Goal: Task Accomplishment & Management: Use online tool/utility

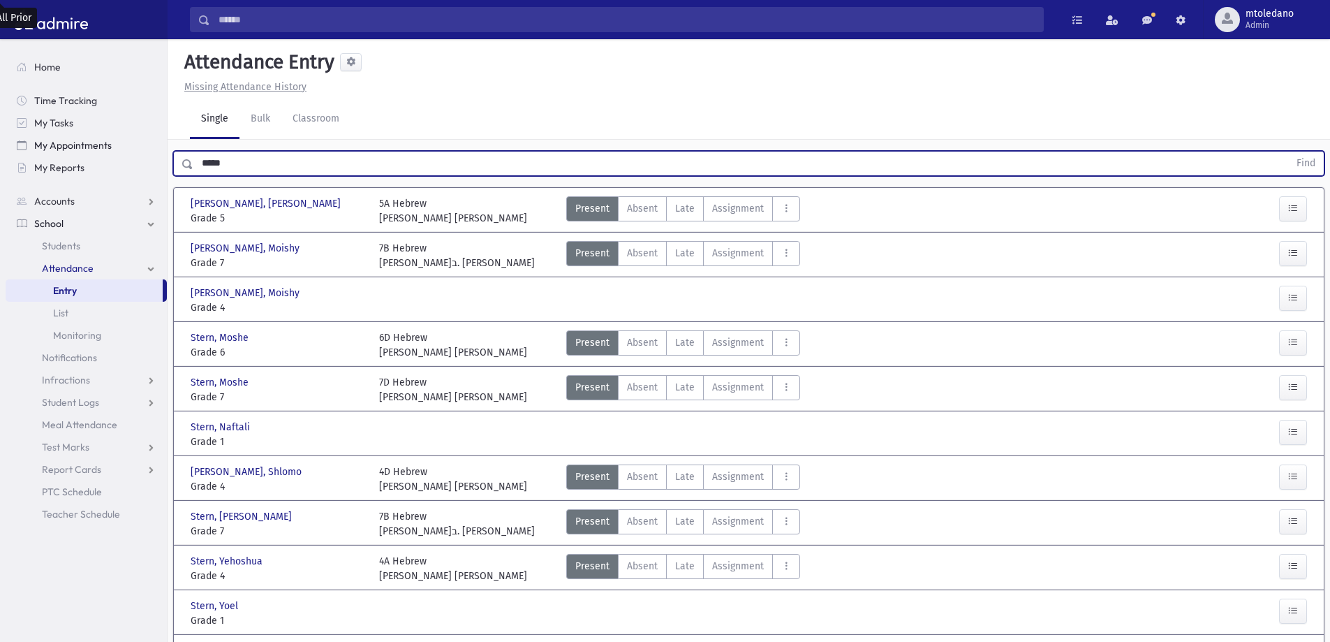
drag, startPoint x: 248, startPoint y: 163, endPoint x: 59, endPoint y: 152, distance: 189.5
click at [64, 156] on div "Search Results All Accounts" at bounding box center [665, 425] width 1330 height 851
click at [1288, 152] on button "Find" at bounding box center [1306, 164] width 36 height 24
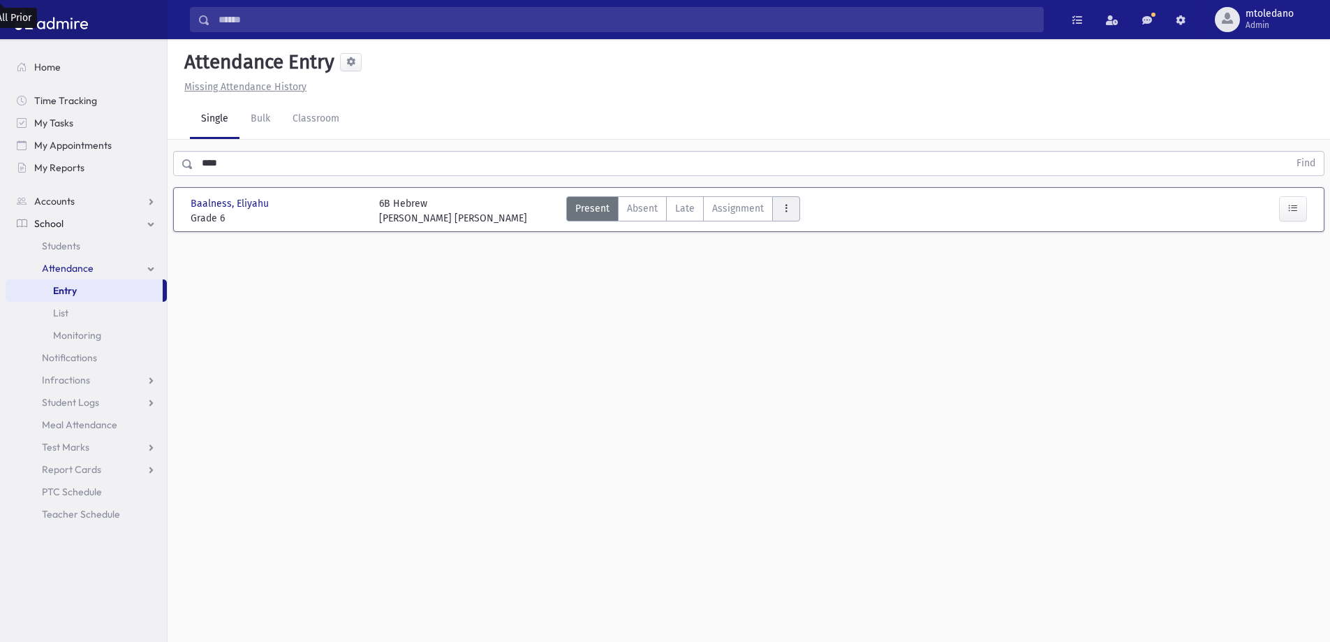
click at [791, 210] on button "AttTypes" at bounding box center [786, 208] width 28 height 25
click at [809, 390] on class"] "late to class late to class" at bounding box center [836, 397] width 129 height 25
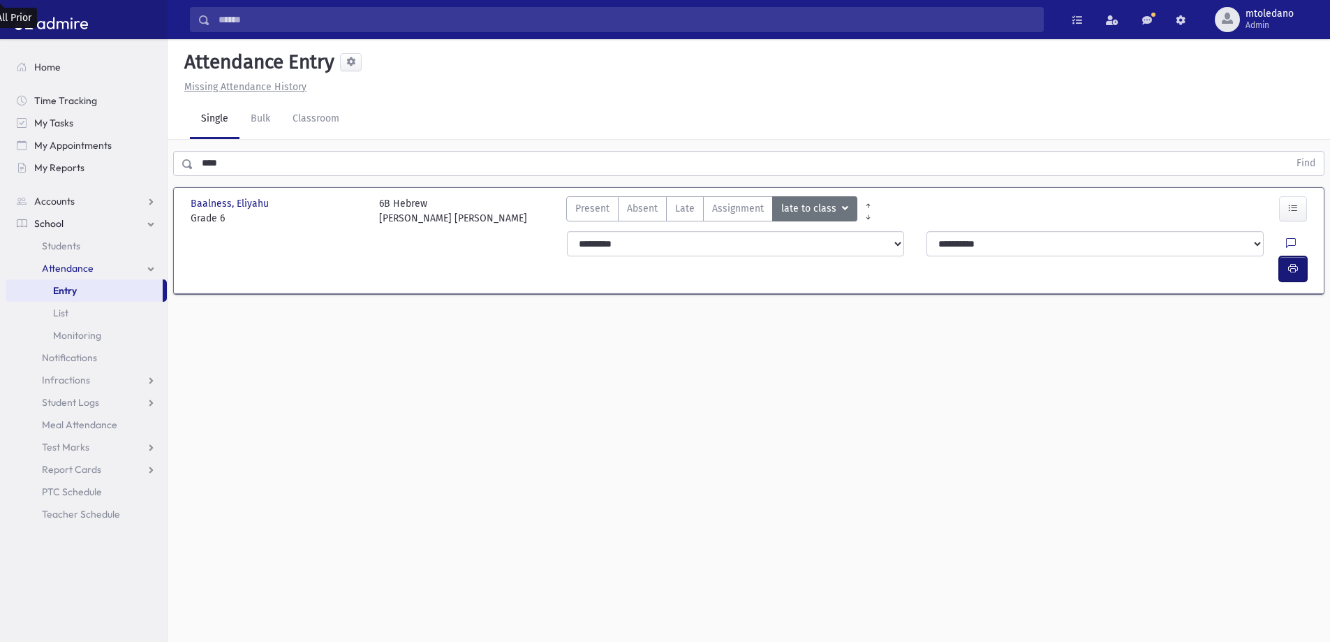
click at [1298, 263] on span "button" at bounding box center [1293, 269] width 10 height 12
drag, startPoint x: 238, startPoint y: 166, endPoint x: 34, endPoint y: 163, distance: 203.9
click at [48, 152] on div "Search Results All Accounts" at bounding box center [665, 336] width 1330 height 673
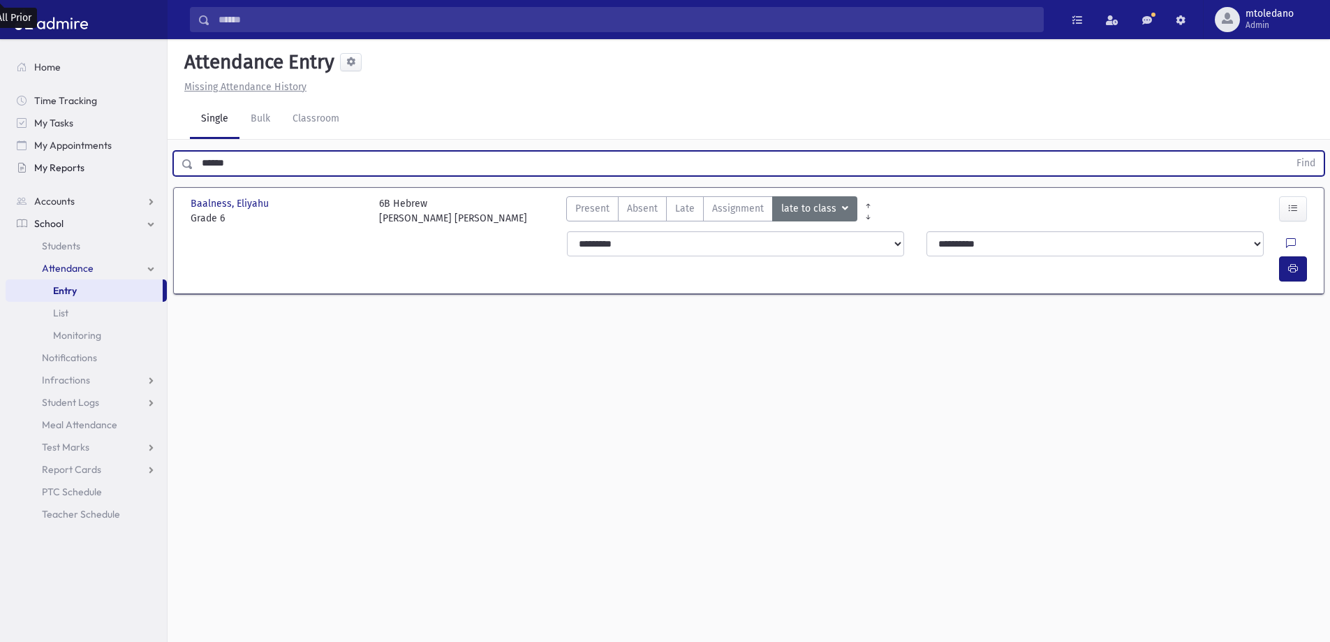
click at [1288, 152] on button "Find" at bounding box center [1306, 164] width 36 height 24
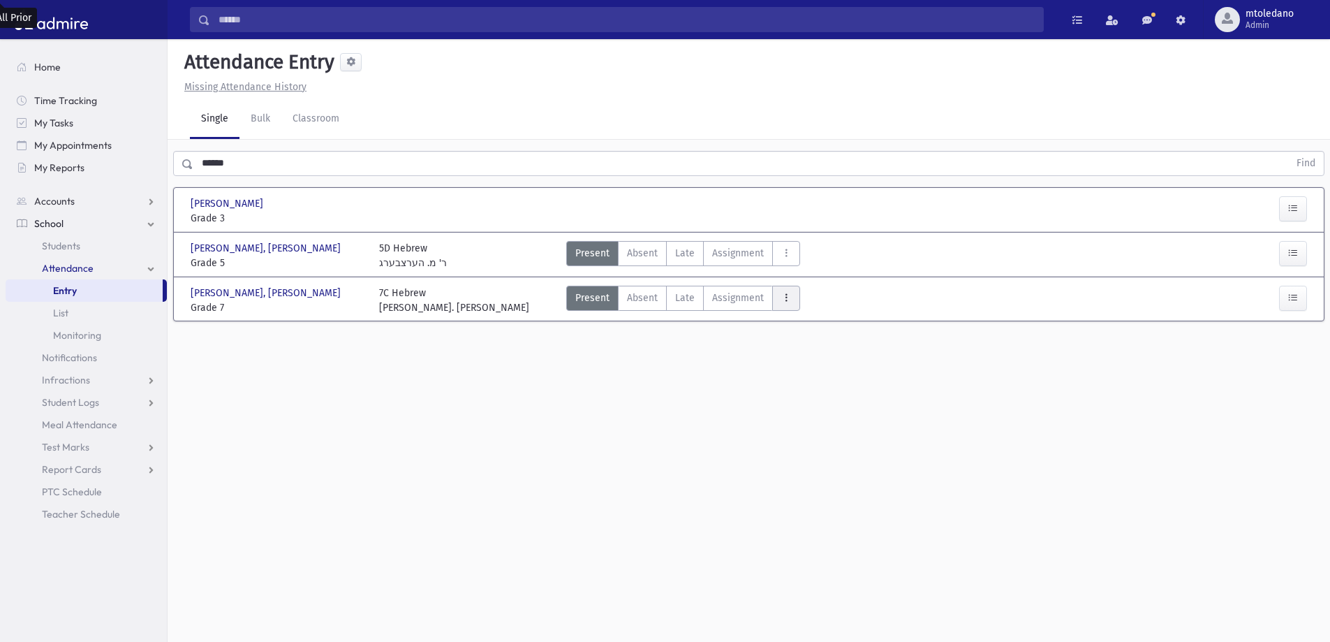
click at [791, 302] on button "AttTypes" at bounding box center [786, 298] width 28 height 25
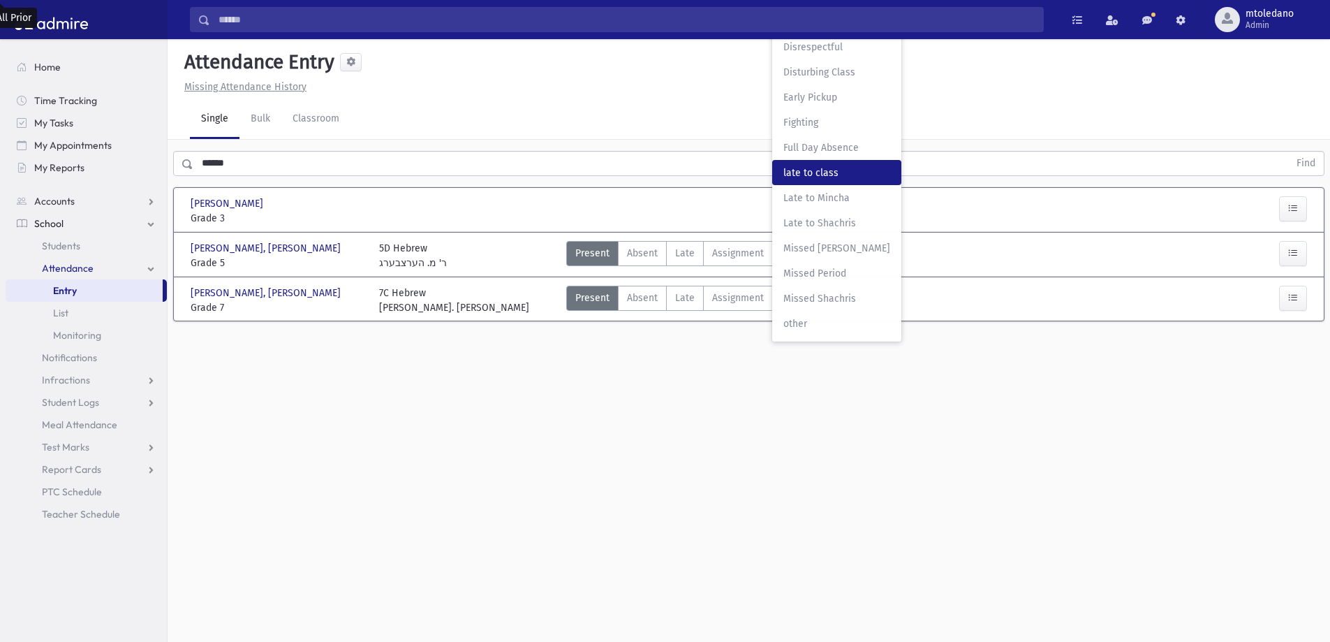
click at [796, 176] on span "late to class" at bounding box center [837, 173] width 107 height 15
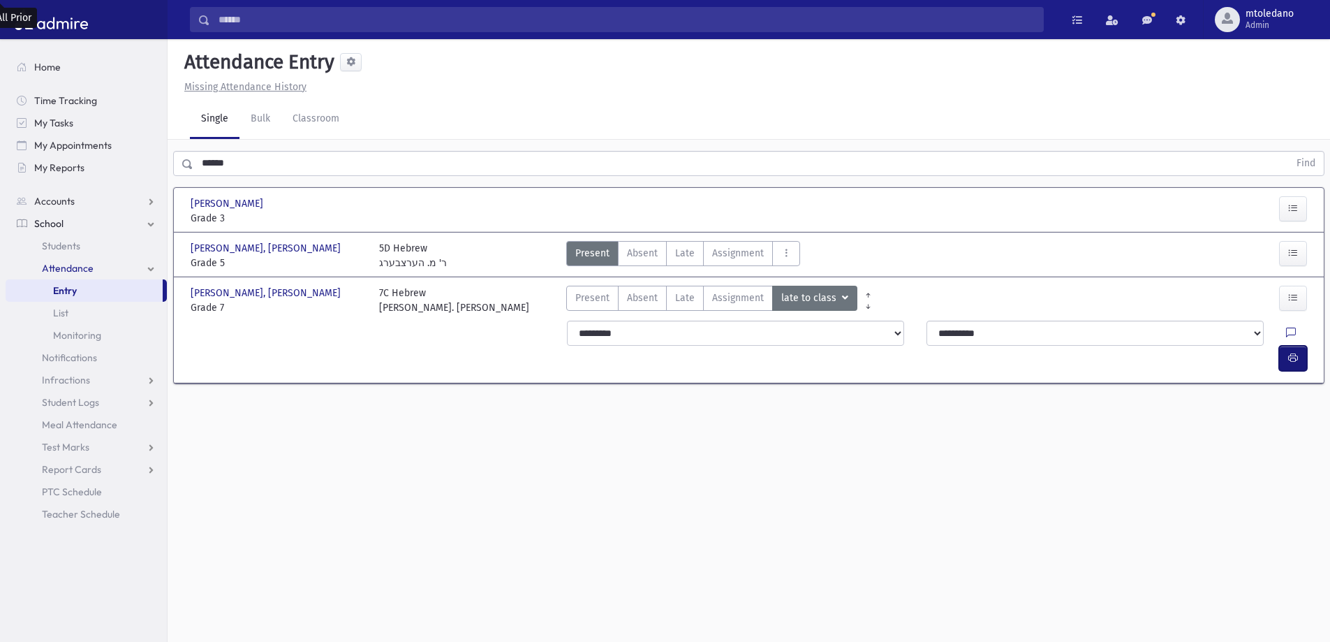
click at [1293, 346] on button "button" at bounding box center [1293, 358] width 28 height 25
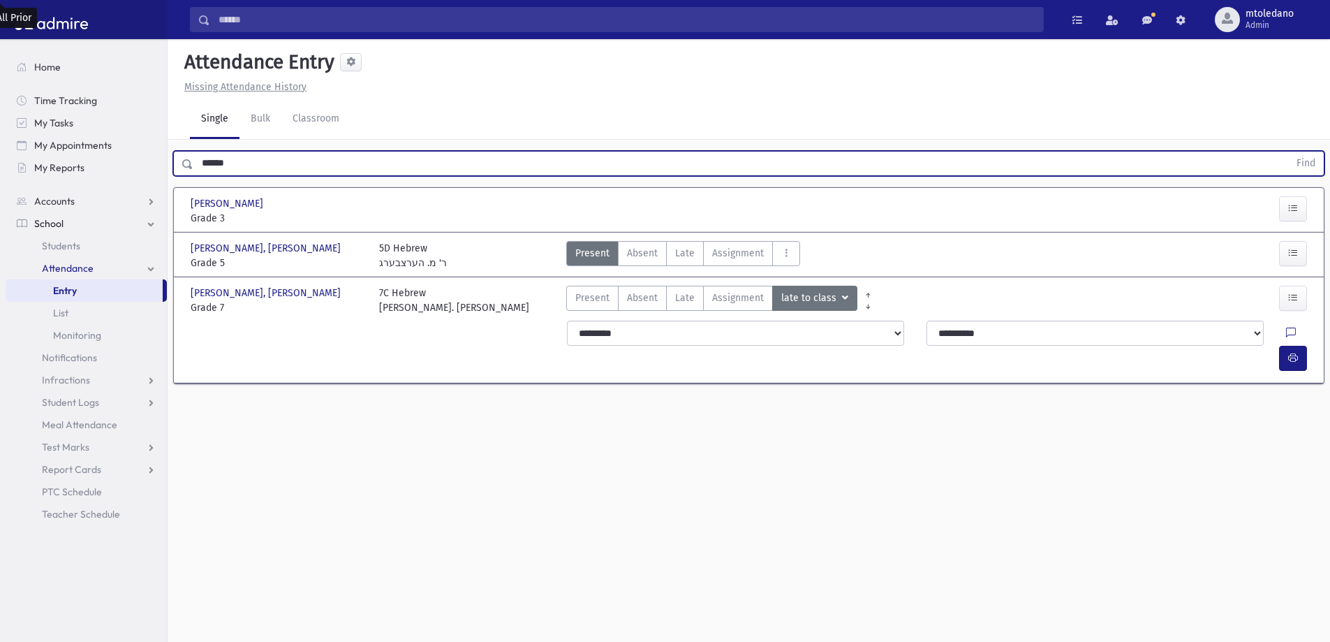
drag, startPoint x: 253, startPoint y: 165, endPoint x: 1, endPoint y: 159, distance: 251.5
click at [12, 159] on div "Search Results All Accounts" at bounding box center [665, 336] width 1330 height 673
click at [1288, 152] on button "Find" at bounding box center [1306, 164] width 36 height 24
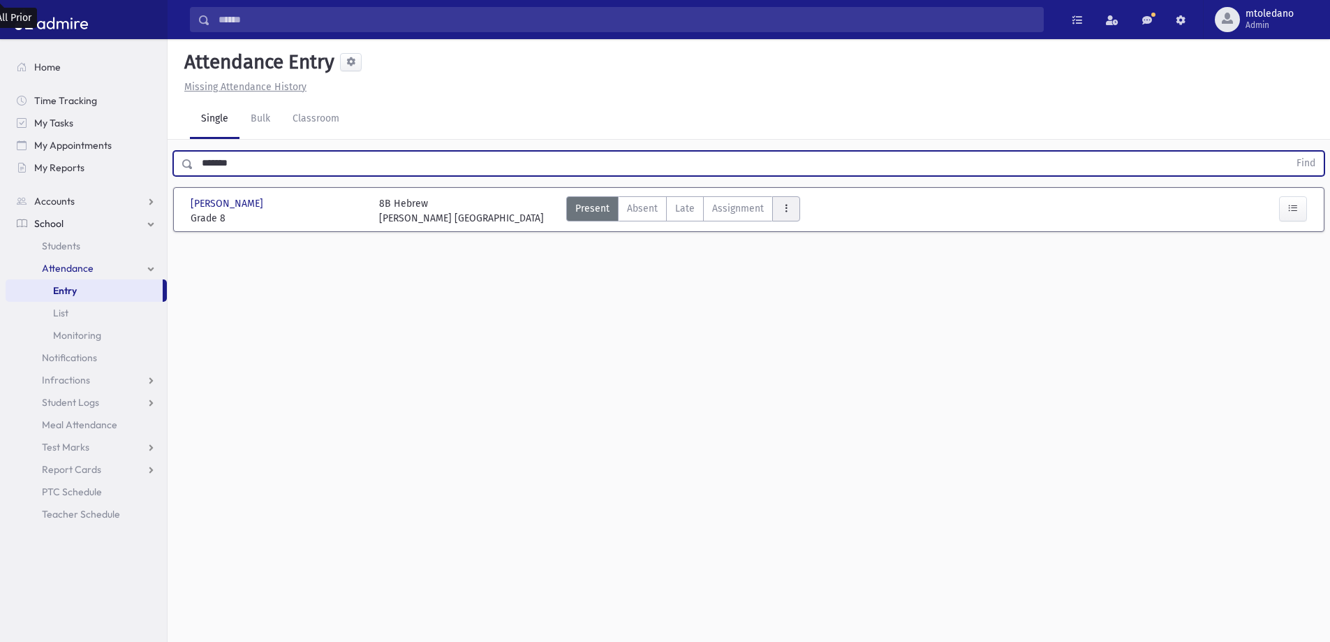
click at [783, 205] on icon "AttTypes" at bounding box center [786, 209] width 10 height 12
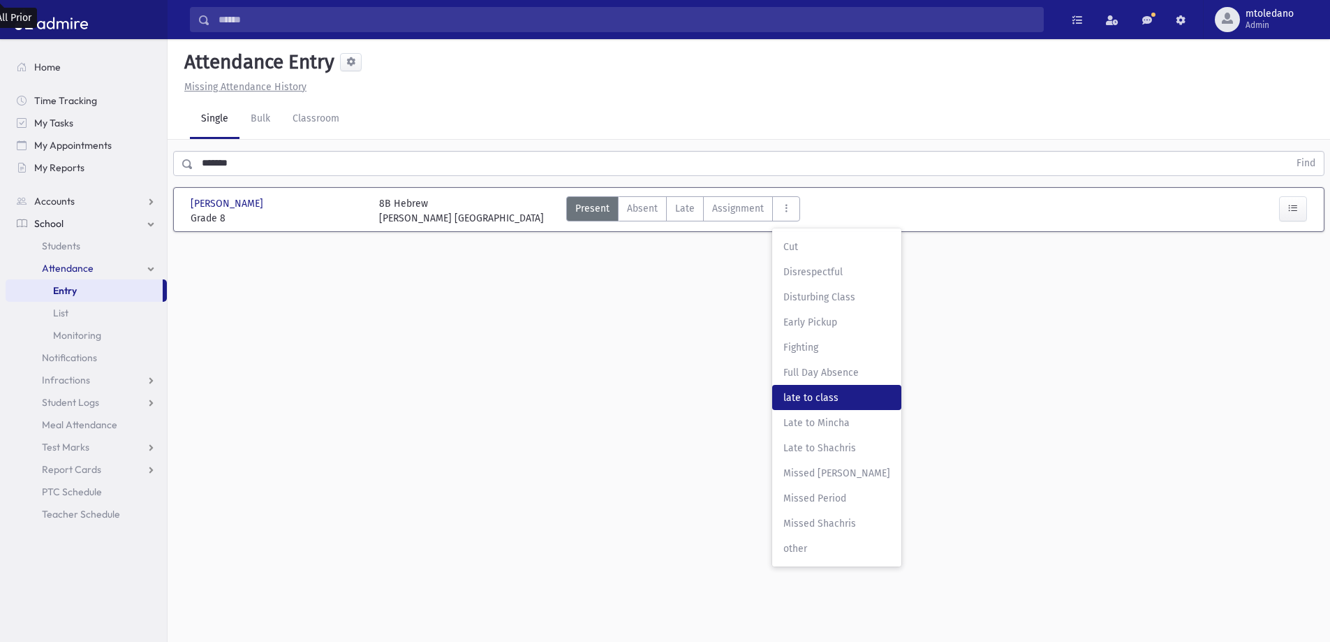
click at [806, 389] on class"] "late to class late to class" at bounding box center [836, 397] width 129 height 25
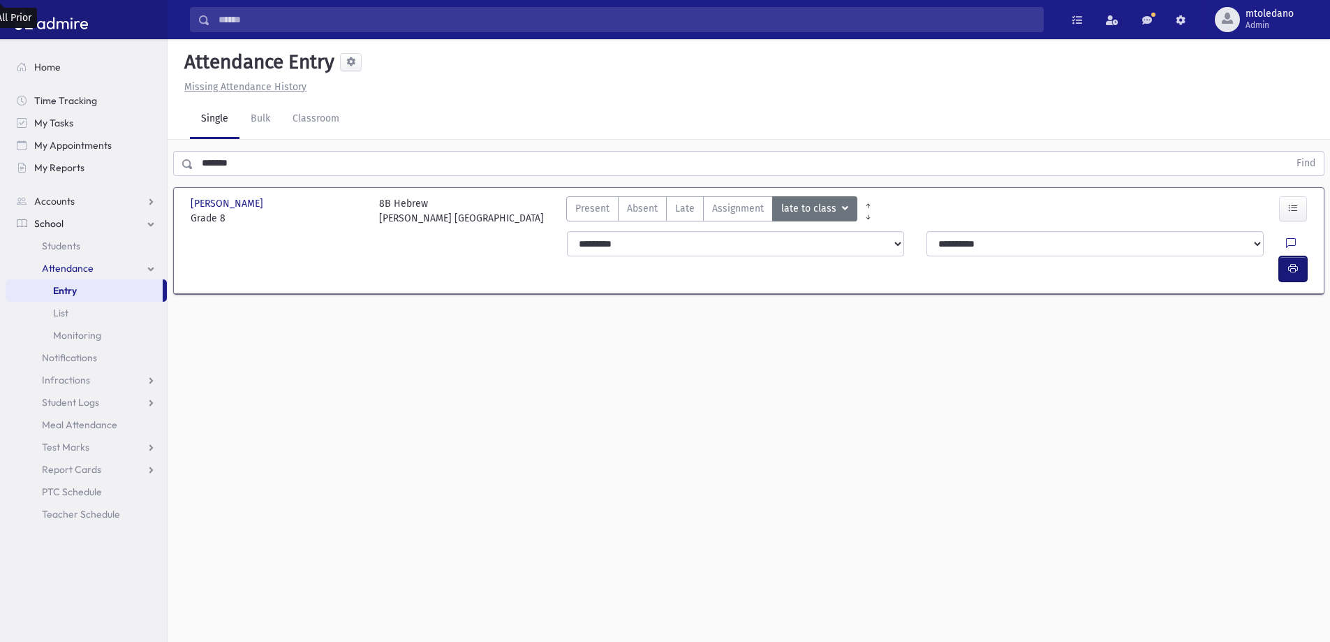
click at [1302, 256] on button "button" at bounding box center [1293, 268] width 28 height 25
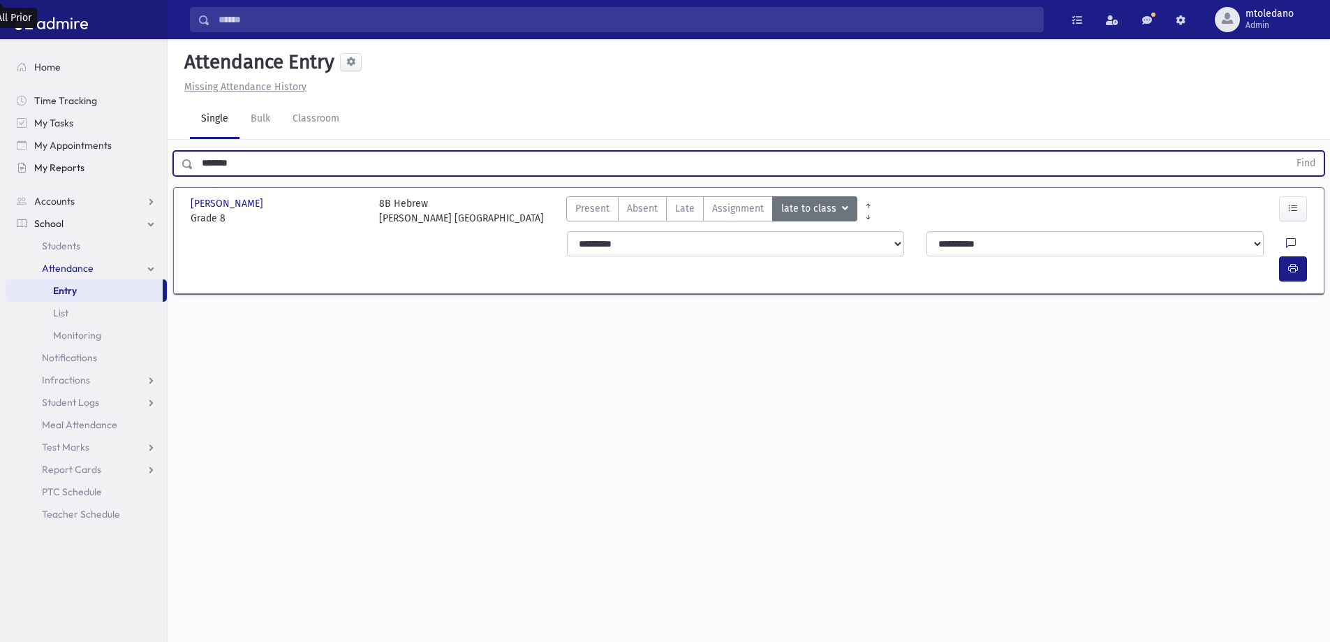
drag, startPoint x: 262, startPoint y: 168, endPoint x: 10, endPoint y: 166, distance: 252.1
click at [10, 168] on div "Search Results All Accounts" at bounding box center [665, 336] width 1330 height 673
type input "*****"
click at [1288, 152] on button "Find" at bounding box center [1306, 164] width 36 height 24
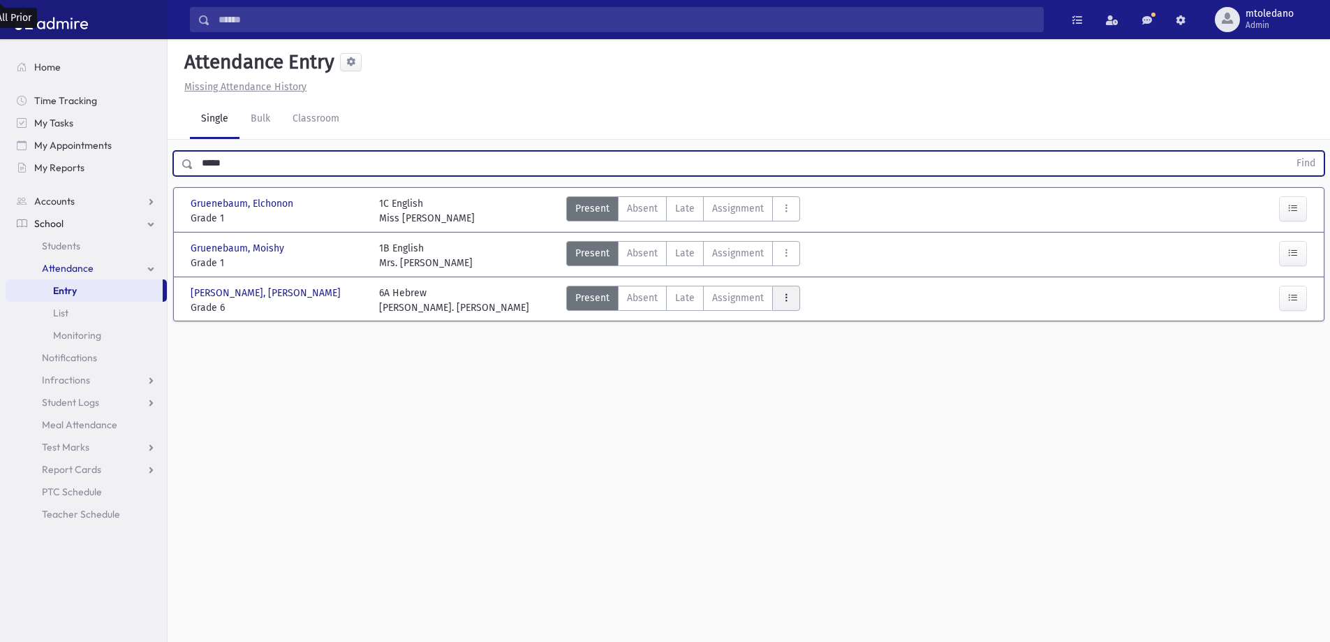
click at [788, 300] on icon "AttTypes" at bounding box center [786, 298] width 10 height 12
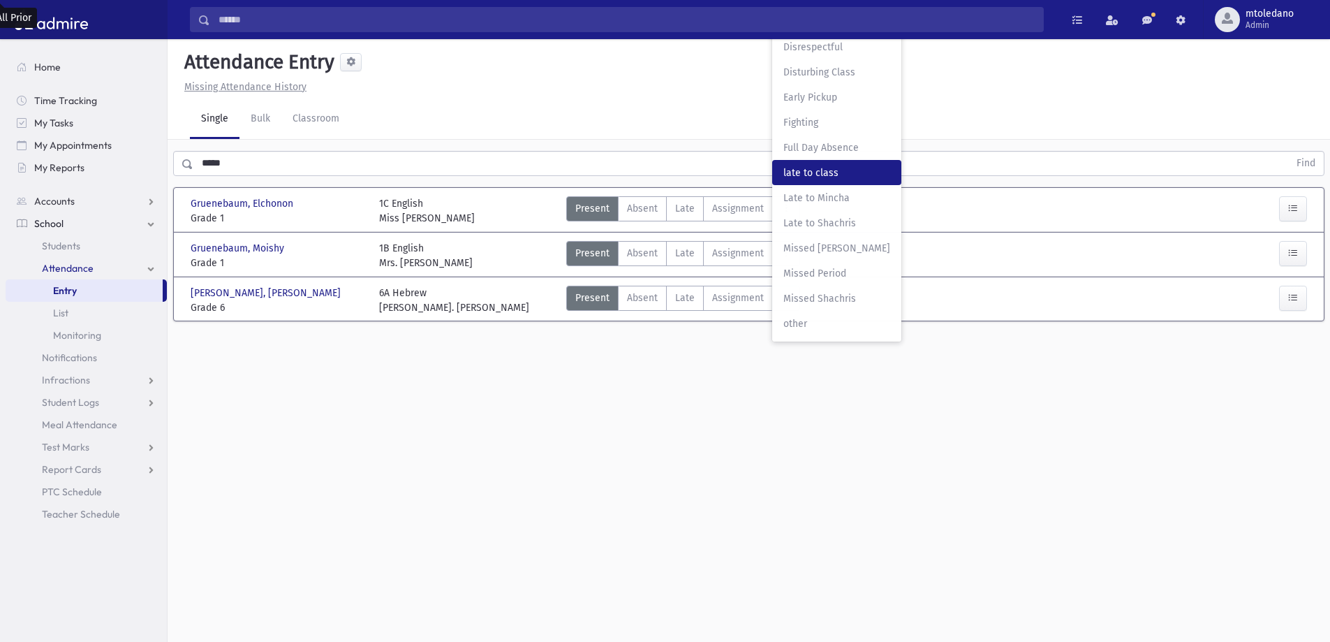
click at [789, 165] on class"] "late to class late to class" at bounding box center [836, 172] width 129 height 25
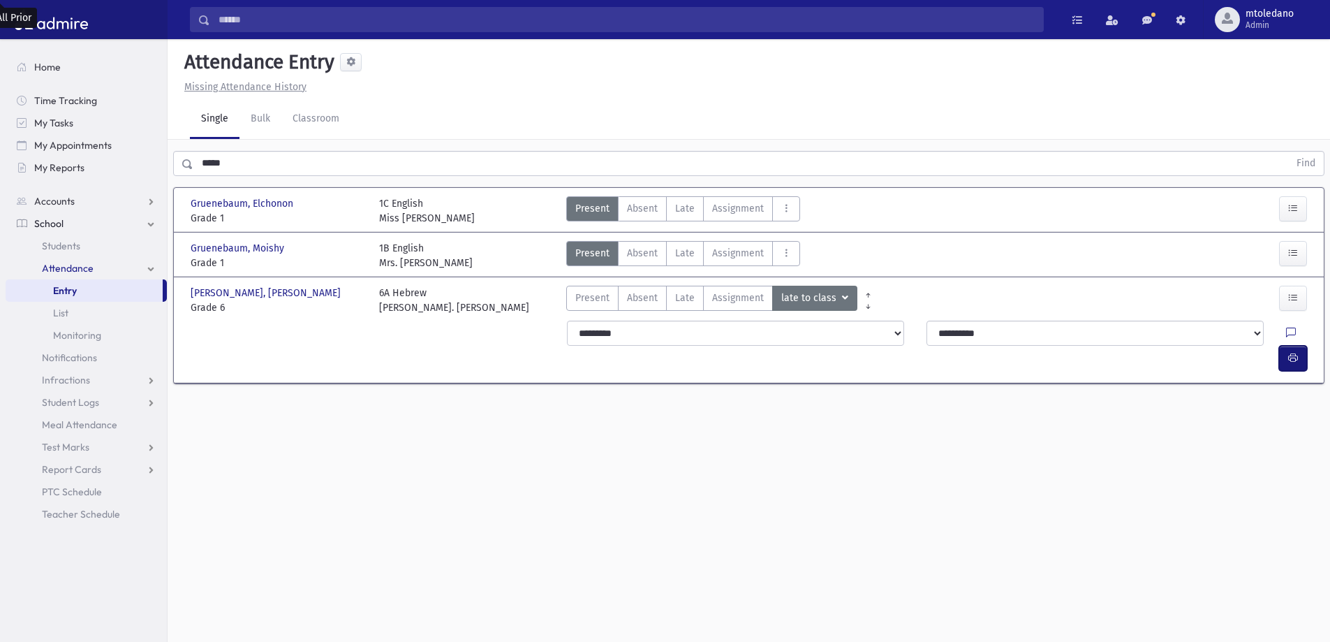
click at [1298, 352] on icon "button" at bounding box center [1293, 358] width 10 height 12
click at [49, 201] on span "Accounts" at bounding box center [54, 201] width 41 height 13
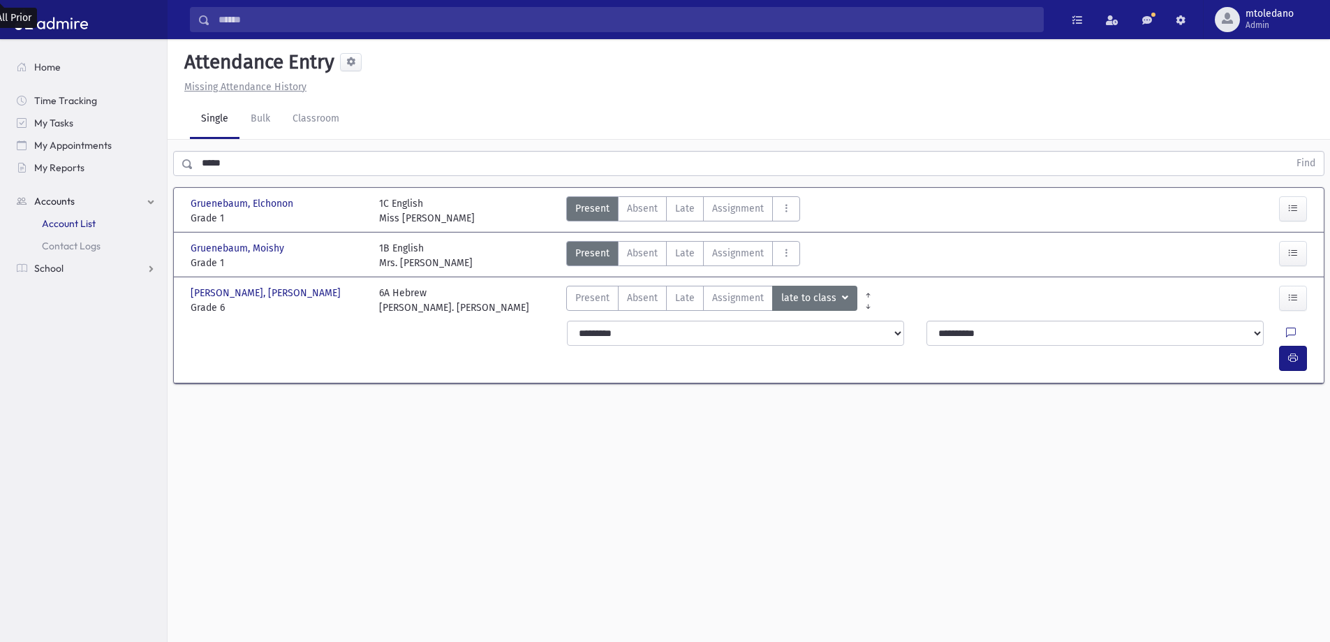
click at [57, 222] on span "Account List" at bounding box center [69, 223] width 54 height 13
